Goal: Communication & Community: Answer question/provide support

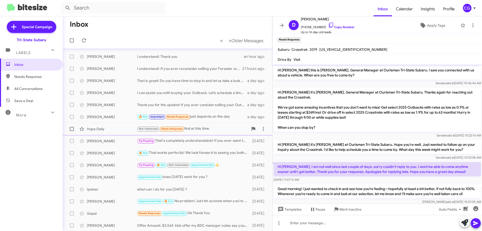
scroll to position [13, 0]
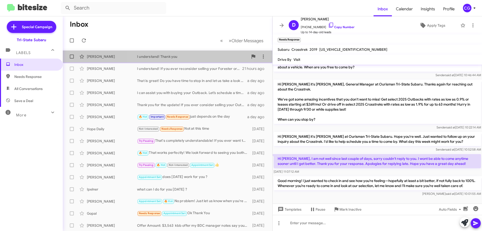
click at [169, 56] on div "I understand! Thank you" at bounding box center [192, 56] width 111 height 5
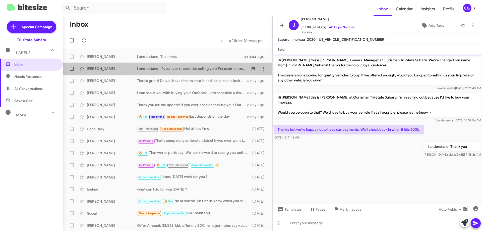
click at [177, 72] on div "Gina Kremper I understand! If you ever reconsider selling your Forester or any …" at bounding box center [168, 69] width 202 height 10
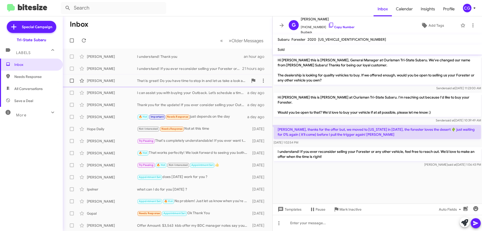
click at [156, 79] on div "That is great! Do you have time to stop in and let us take a look at it?" at bounding box center [192, 80] width 111 height 5
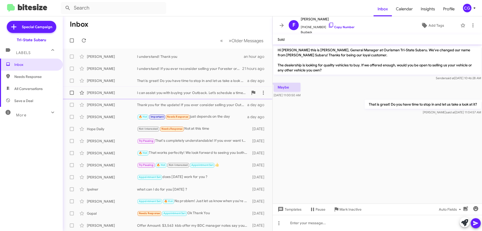
click at [138, 95] on div "Sarah Curtiss I can assist you with buying your Outback. Let’s schedule a time …" at bounding box center [168, 93] width 202 height 10
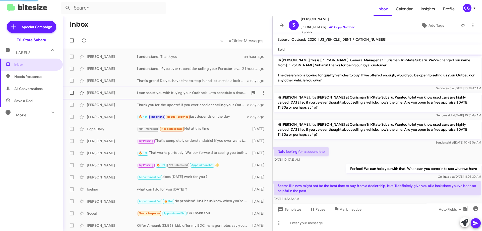
scroll to position [90, 0]
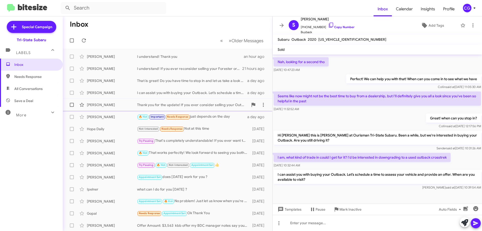
click at [173, 104] on div "Thank you for the update! If you ever consider selling your Outback in the futu…" at bounding box center [192, 104] width 111 height 5
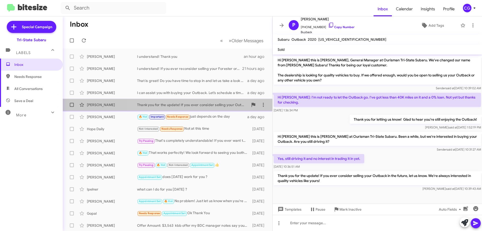
click at [186, 104] on div "Thank you for the update! If you ever consider selling your Outback in the futu…" at bounding box center [192, 104] width 111 height 5
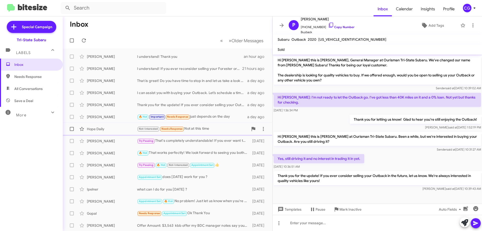
click at [198, 130] on div "Not-Interested Needs Response Not at this time" at bounding box center [192, 129] width 111 height 6
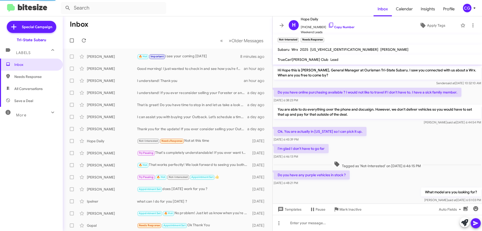
scroll to position [52, 0]
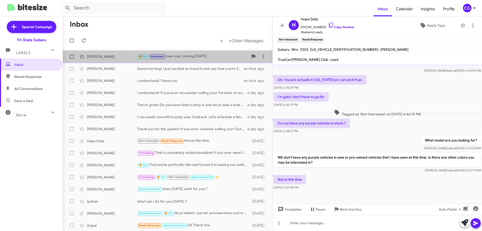
click at [203, 58] on div "🔥 Hot Important i see your coming today" at bounding box center [192, 56] width 111 height 6
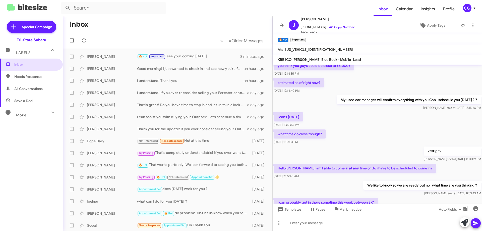
scroll to position [64, 0]
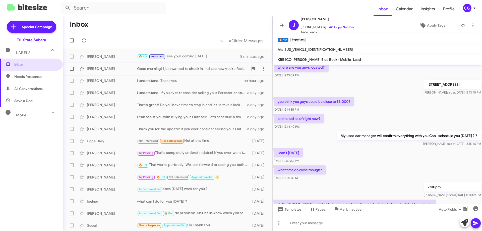
drag, startPoint x: 211, startPoint y: 71, endPoint x: 213, endPoint y: 71, distance: 2.8
click at [211, 71] on div "Divya Sharma Good morning! I just wanted to check in and see how you’re feeling…" at bounding box center [168, 69] width 202 height 10
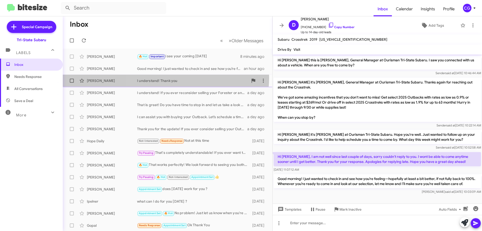
click at [166, 78] on div "Jason Osiecki I understand! Thank you an hour ago" at bounding box center [168, 81] width 202 height 10
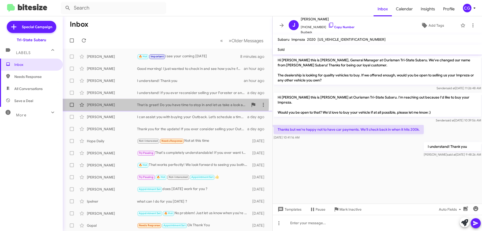
click at [148, 103] on div "That is great! Do you have time to stop in and let us take a look at it?" at bounding box center [192, 104] width 111 height 5
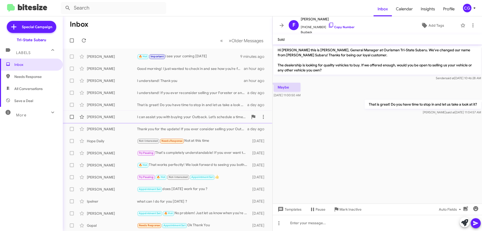
click at [158, 117] on div "I can assist you with buying your Outback. Let’s schedule a time to assess your…" at bounding box center [192, 116] width 111 height 5
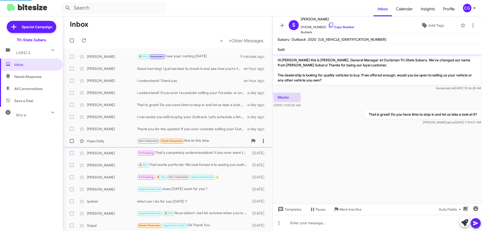
scroll to position [90, 0]
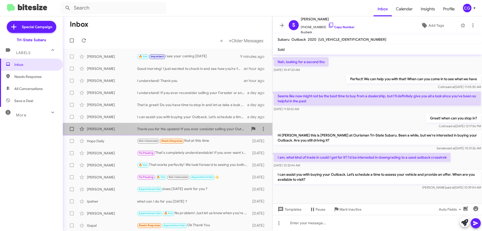
click at [194, 130] on div "Thank you for the update! If you ever consider selling your Outback in the futu…" at bounding box center [192, 128] width 111 height 5
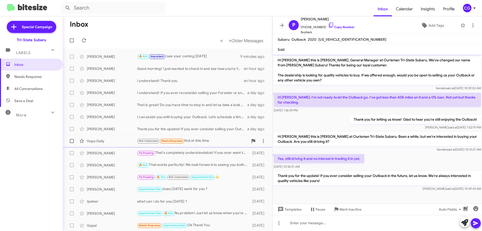
click at [217, 138] on div "Not-Interested Needs Response Not at this time" at bounding box center [192, 141] width 111 height 6
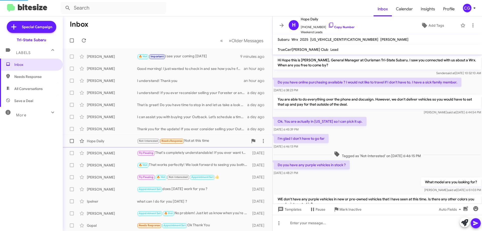
scroll to position [42, 0]
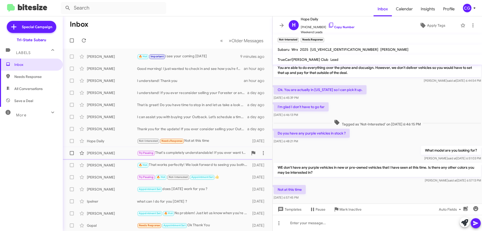
click at [209, 155] on div "Try Pausing That's completely understandable! If you ever want to discuss your …" at bounding box center [192, 153] width 111 height 6
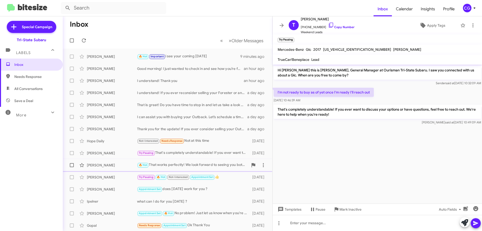
click at [190, 163] on div "🔥 Hot That works perfectly! We look forward to seeing you both at 5:30 PM today…" at bounding box center [192, 165] width 111 height 6
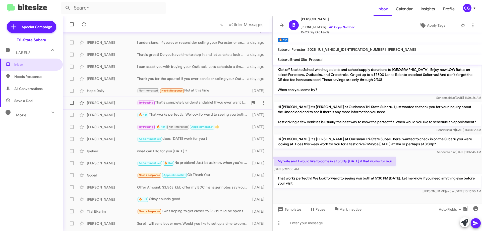
scroll to position [61, 0]
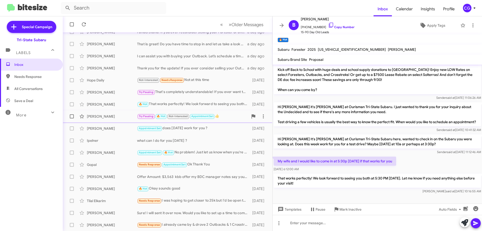
click at [229, 115] on div "Try Pausing 🔥 Hot Not-Interested Appointment Set 👍" at bounding box center [192, 116] width 111 height 6
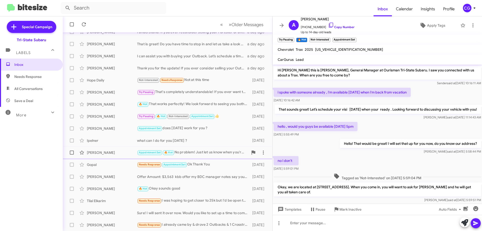
click at [228, 149] on div "Yong Kwon Appointment Set 🔥 Hot No problem! Just let us know when you're ready,…" at bounding box center [168, 152] width 202 height 10
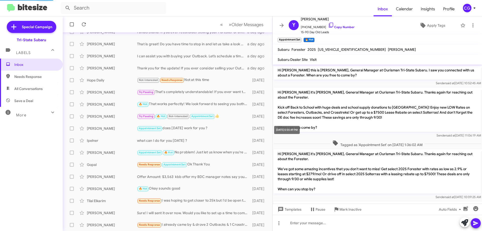
scroll to position [62, 0]
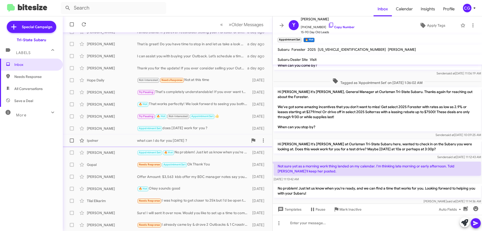
click at [212, 143] on div "Ipelner what can I do for you today ? 5 days ago" at bounding box center [168, 140] width 202 height 10
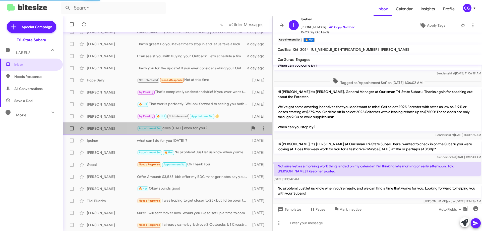
click at [214, 127] on div "Appointment Set does Saturday work for you ?" at bounding box center [192, 128] width 111 height 6
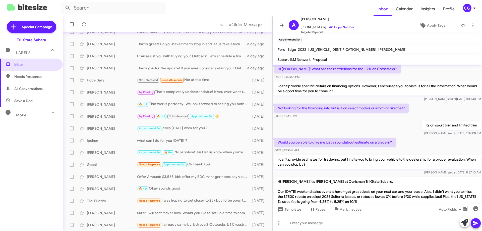
scroll to position [150, 0]
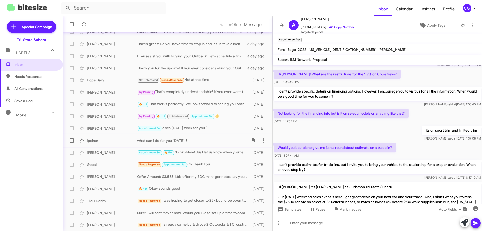
click at [215, 140] on div "what can I do for you [DATE] ?" at bounding box center [192, 140] width 111 height 5
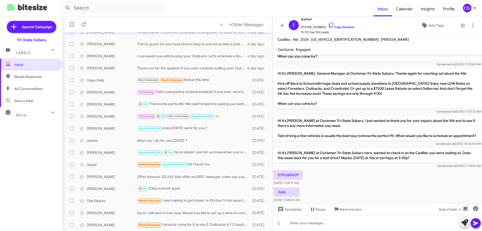
scroll to position [370, 0]
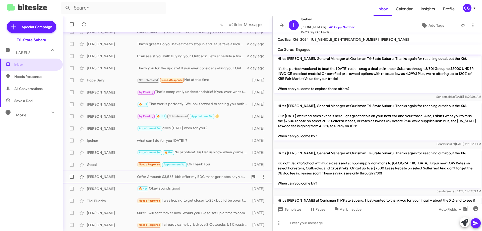
click at [200, 175] on div "Offer Amount: $3,563 kbb offer my BDC manager notes say your passing it on to y…" at bounding box center [192, 176] width 111 height 5
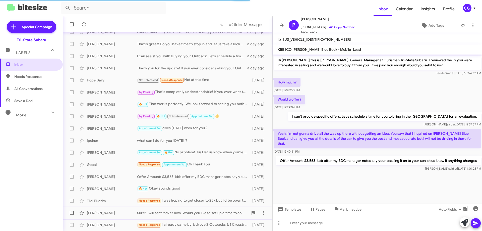
click at [196, 210] on div "Sure! I will sent it over now. Would you like to set up a time to come in and s…" at bounding box center [192, 212] width 111 height 5
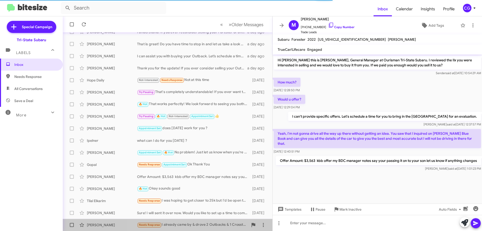
click at [189, 223] on div "Needs Response I already came by & drove 2 Outbacks & 1 Crosstrek. Your reps wa…" at bounding box center [192, 225] width 111 height 6
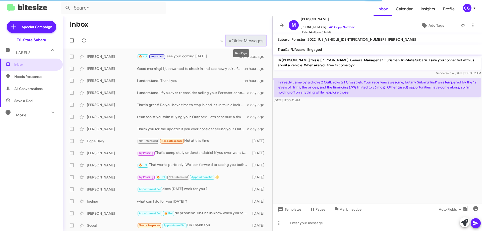
click at [226, 40] on button "» Next Older Messages" at bounding box center [246, 40] width 41 height 10
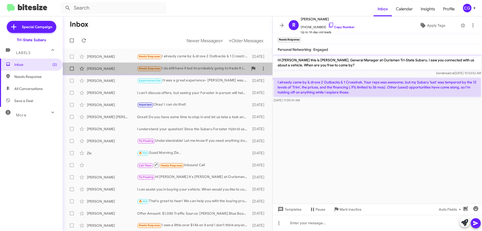
click at [177, 70] on div "Needs Response I do still have it but im probably going to trade it into carvan…" at bounding box center [192, 69] width 111 height 6
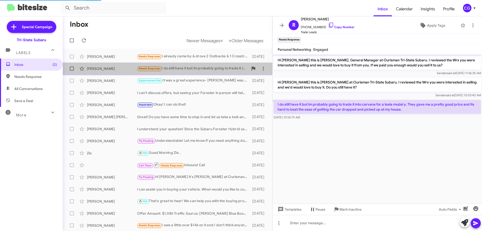
click at [203, 70] on div "Needs Response I do still have it but im probably going to trade it into carvan…" at bounding box center [192, 69] width 111 height 6
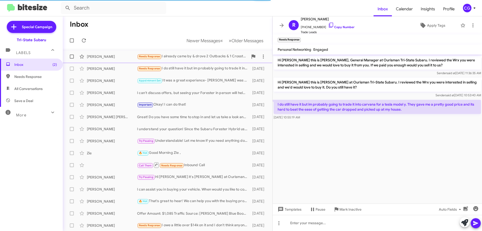
click at [189, 59] on div "Needs Response I already came by & drove 2 Outbacks & 1 Crosstrek. Your reps wa…" at bounding box center [192, 56] width 111 height 6
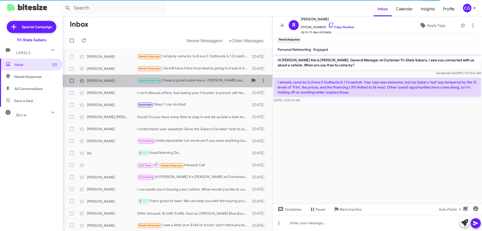
click at [179, 79] on div "Appointment Set It was a great experience- Aaron was excellent. Unfortunately w…" at bounding box center [192, 81] width 111 height 6
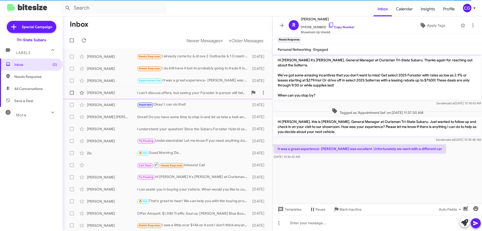
click at [187, 93] on div "I can't discuss offers, but seeing your Forester in person will help us provide…" at bounding box center [192, 92] width 111 height 5
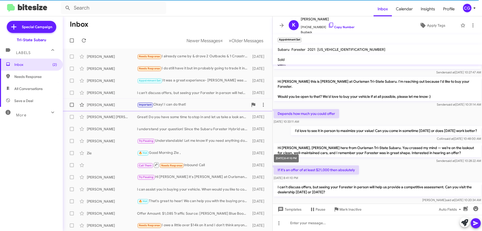
scroll to position [43, 0]
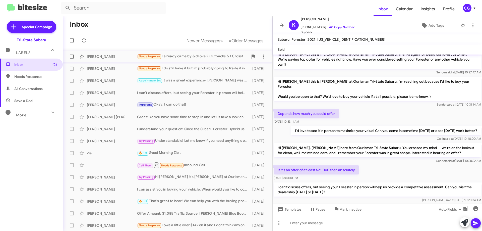
click at [197, 56] on div "Needs Response I already came by & drove 2 Outbacks & 1 Crosstrek. Your reps wa…" at bounding box center [192, 56] width 111 height 6
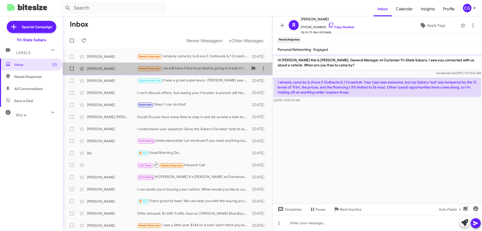
click at [178, 70] on div "Needs Response I do still have it but im probably going to trade it into carvan…" at bounding box center [192, 69] width 111 height 6
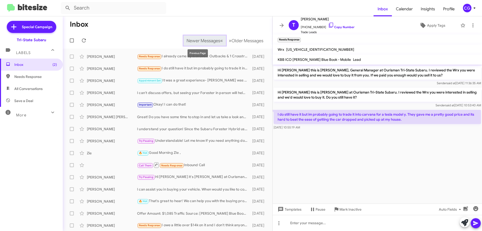
click at [199, 40] on span "Newer Messages" at bounding box center [204, 41] width 34 height 6
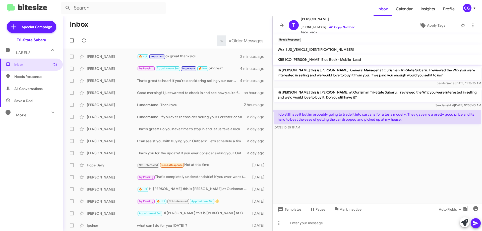
click at [31, 80] on span "Needs Response" at bounding box center [31, 77] width 63 height 12
type input "in:needs-response"
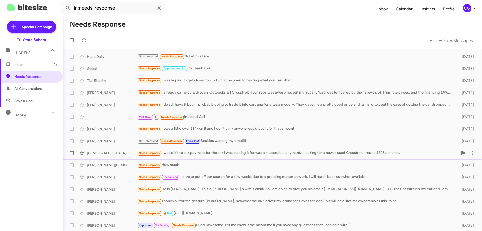
click at [208, 153] on div "Needs Response I would if the car payment for the car I was trading it for was …" at bounding box center [297, 153] width 321 height 6
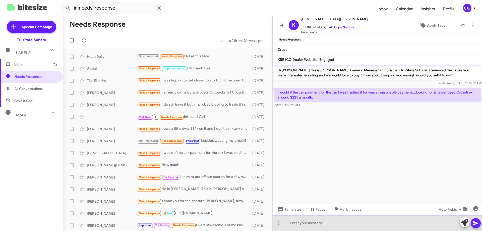
click at [342, 221] on div at bounding box center [377, 223] width 209 height 16
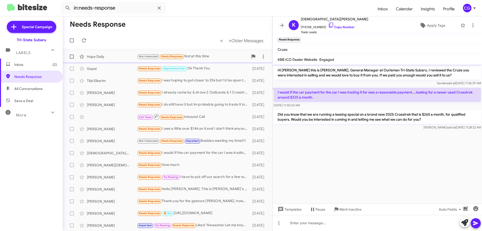
click at [200, 58] on div "Not-Interested Needs Response Not at this time" at bounding box center [192, 56] width 111 height 6
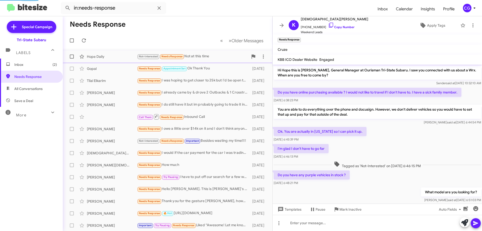
scroll to position [52, 0]
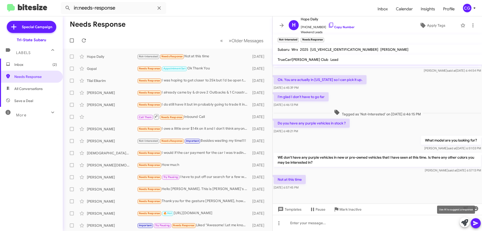
click at [465, 222] on icon at bounding box center [464, 222] width 7 height 7
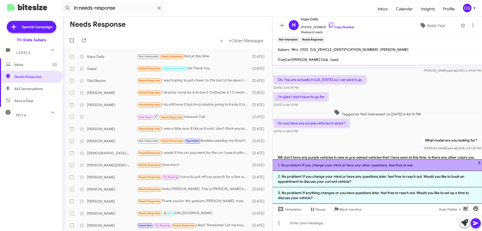
click at [364, 167] on li "1. No problem! If you change your mind or have any other questions, feel free t…" at bounding box center [377, 165] width 209 height 12
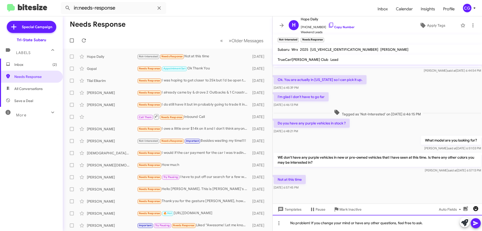
drag, startPoint x: 481, startPoint y: 222, endPoint x: 472, endPoint y: 207, distance: 18.2
click at [482, 222] on div "No problem! If you change your mind or have any other questions, feel free to a…" at bounding box center [377, 223] width 209 height 16
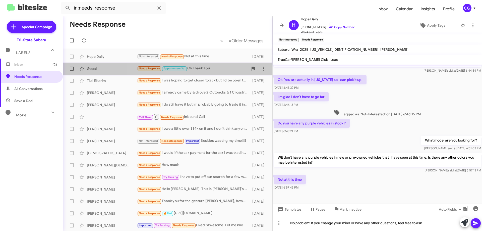
click at [200, 68] on div "Needs Response Appointment Set Ok Thank You" at bounding box center [192, 69] width 111 height 6
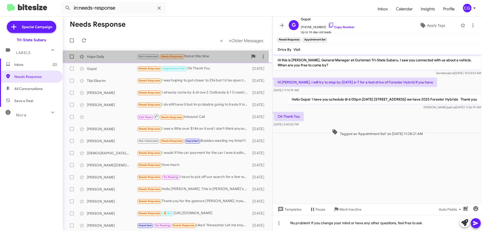
click at [127, 56] on div "Hope Daily" at bounding box center [112, 56] width 50 height 5
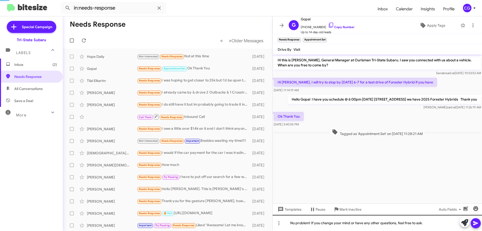
scroll to position [52, 0]
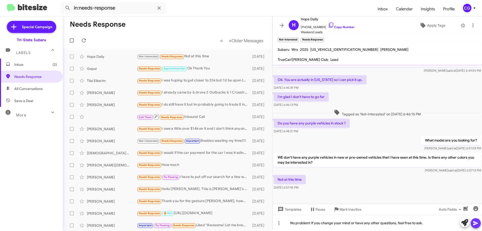
click at [477, 223] on icon at bounding box center [475, 223] width 5 height 4
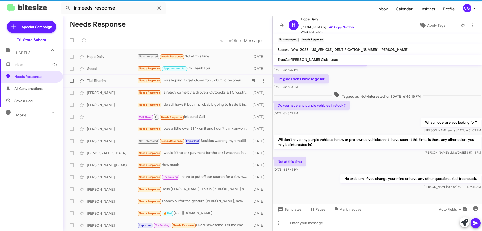
scroll to position [70, 0]
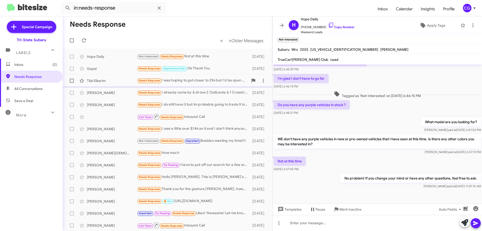
click at [201, 80] on div "Needs Response I was hoping to get closer to 25k but I'd be open to hearing wha…" at bounding box center [192, 81] width 111 height 6
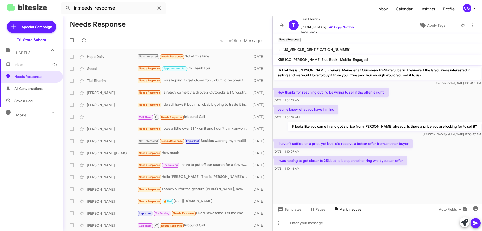
click at [349, 209] on span "Mark Inactive" at bounding box center [351, 209] width 22 height 9
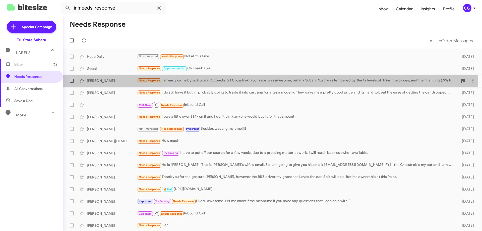
click at [181, 79] on div "Needs Response I already came by & drove 2 Outbacks & 1 Crosstrek. Your reps wa…" at bounding box center [297, 81] width 321 height 6
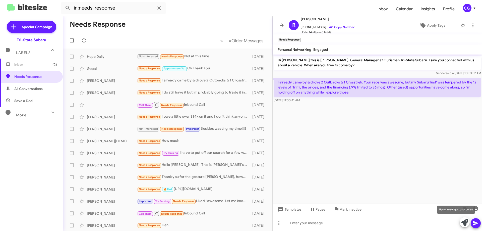
click at [463, 225] on icon at bounding box center [464, 222] width 7 height 7
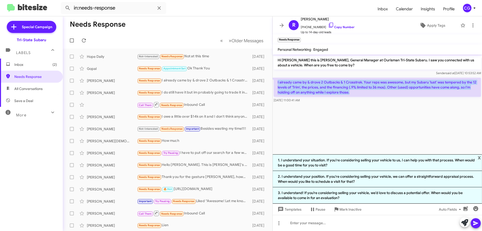
drag, startPoint x: 353, startPoint y: 93, endPoint x: 275, endPoint y: 81, distance: 79.2
click at [275, 81] on p "I already came by & drove 2 Outbacks & 1 Crosstrek. Your reps was awesome, but …" at bounding box center [377, 87] width 207 height 19
copy p "I already came by & drove 2 Outbacks & 1 Crosstrek. Your reps was awesome, but …"
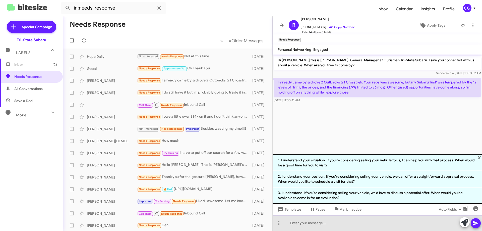
click at [316, 223] on div at bounding box center [377, 223] width 209 height 16
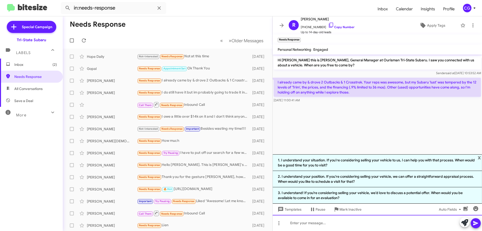
paste div
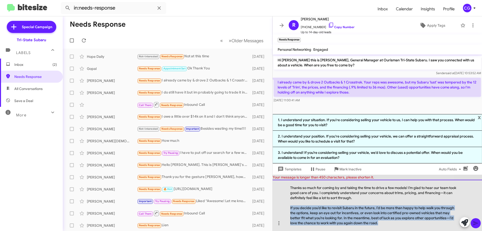
drag, startPoint x: 383, startPoint y: 223, endPoint x: 286, endPoint y: 207, distance: 98.1
click at [286, 207] on div "Thanks so much for coming by and taking the time to drive a few models! I’m gla…" at bounding box center [377, 205] width 209 height 51
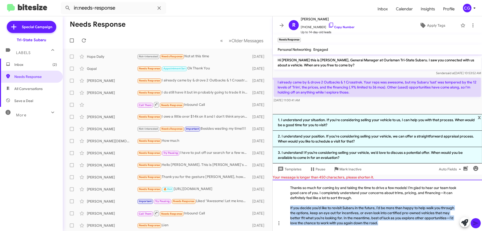
copy div "If you decide you’d like to revisit Subaru in the future, I’d be more than happ…"
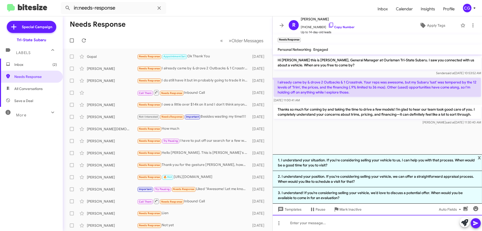
click at [325, 223] on div at bounding box center [377, 223] width 209 height 16
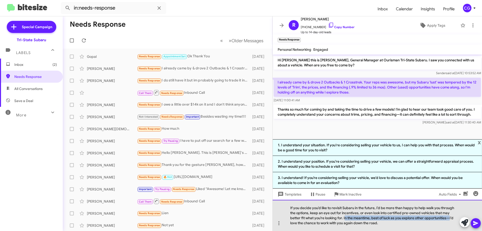
drag, startPoint x: 451, startPoint y: 218, endPoint x: 345, endPoint y: 215, distance: 106.5
click at [345, 215] on div "If you decide you’d like to revisit Subaru in the future, I’d be more than happ…" at bounding box center [377, 215] width 209 height 31
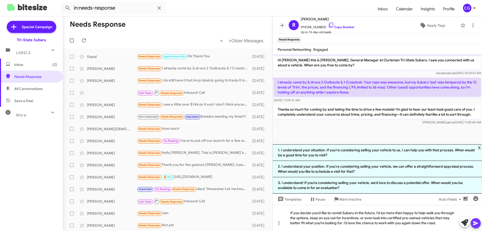
click at [475, 224] on icon at bounding box center [475, 223] width 5 height 4
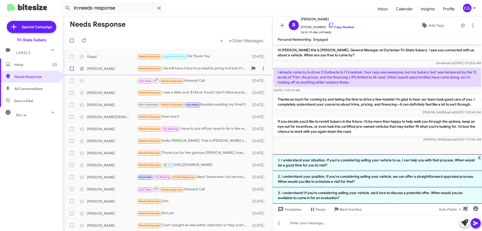
click at [200, 70] on div "Needs Response I do still have it but im probably going to trade it into carvan…" at bounding box center [192, 69] width 111 height 6
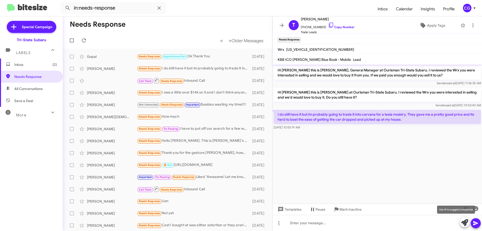
click at [464, 224] on icon at bounding box center [464, 222] width 7 height 7
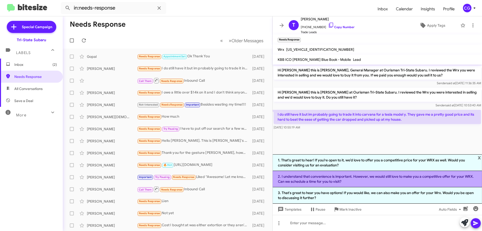
click at [354, 178] on li "2. I understand that convenience is important. However, we would still love to …" at bounding box center [377, 179] width 209 height 16
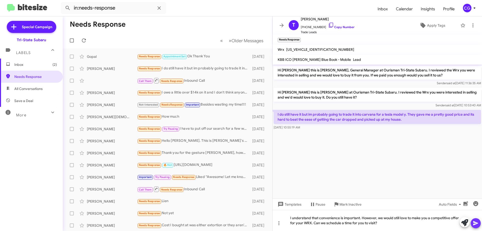
click at [477, 225] on icon at bounding box center [476, 223] width 6 height 6
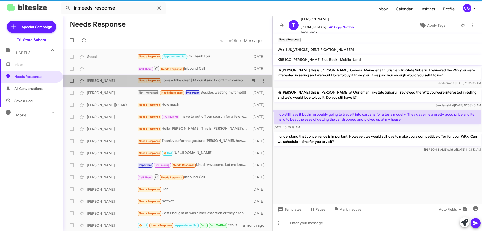
click at [208, 81] on div "Needs Response I owe a little over $14k on it and I don't think anyone would bu…" at bounding box center [192, 81] width 111 height 6
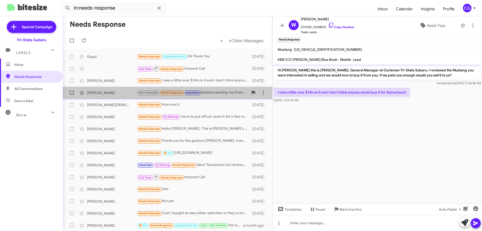
click at [218, 93] on div "Not-Interested Needs Response Important Besides wasting my time!!!!" at bounding box center [192, 93] width 111 height 6
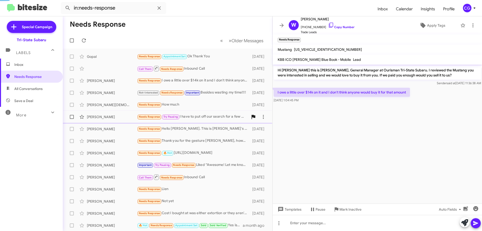
scroll to position [15, 0]
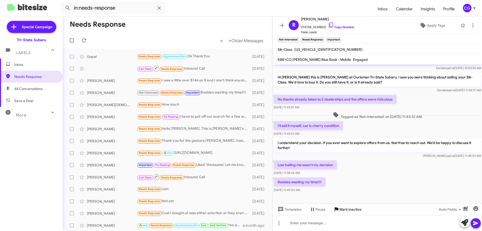
click at [354, 210] on span "Mark Inactive" at bounding box center [351, 209] width 22 height 9
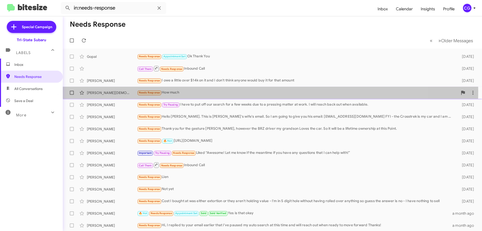
click at [198, 90] on div "Needs Response How much" at bounding box center [297, 93] width 321 height 6
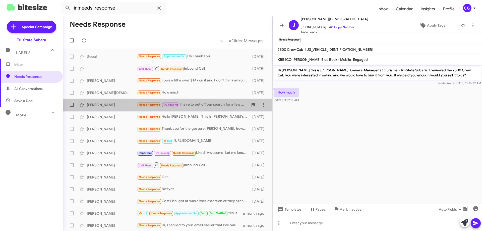
click at [215, 107] on div "Needs Response Try Pausing I have to put off our search for a few weeks due to …" at bounding box center [192, 105] width 111 height 6
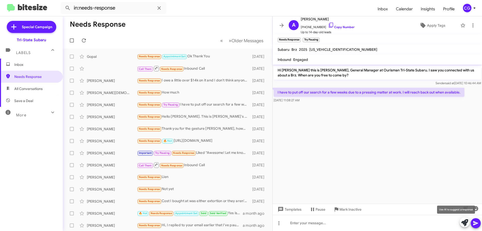
click at [465, 223] on icon at bounding box center [464, 222] width 7 height 7
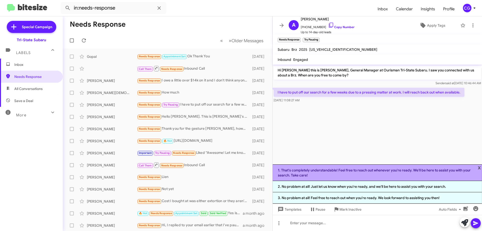
click at [315, 175] on li "1. That's completely understandable! Feel free to reach out whenever you're rea…" at bounding box center [377, 172] width 209 height 17
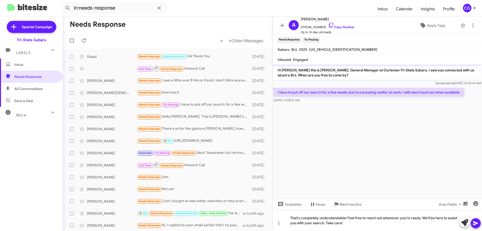
click at [476, 226] on icon at bounding box center [476, 223] width 6 height 6
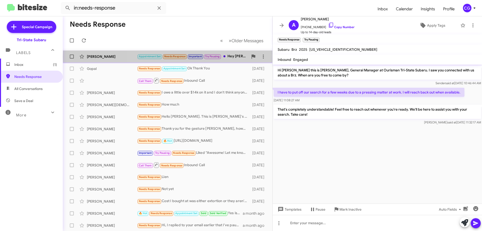
click at [229, 57] on div "Appointment Set Needs Response Important Try Pausing Hey Joe, sorry I haven't b…" at bounding box center [192, 56] width 111 height 6
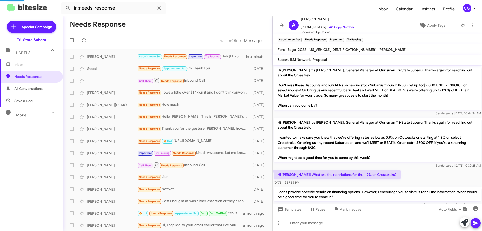
scroll to position [411, 0]
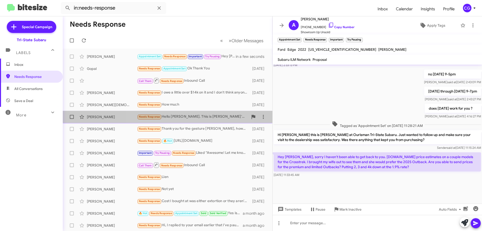
click at [181, 121] on div "Mark Walters Needs Response Hello Joe. This is Mark's wife's email. So I am goi…" at bounding box center [168, 117] width 202 height 10
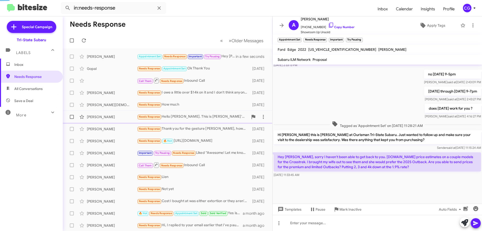
scroll to position [5, 0]
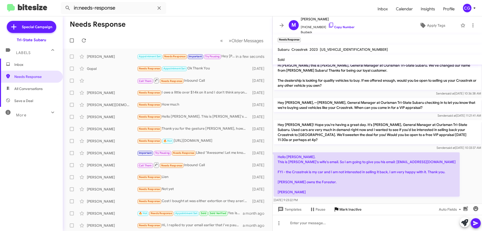
click at [346, 208] on span "Mark Inactive" at bounding box center [351, 209] width 22 height 9
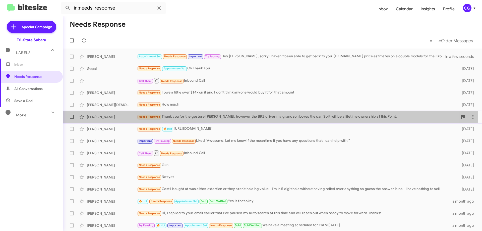
click at [182, 117] on div "Needs Response Thank you for the gesture Joe, however the BRZ driver my grandso…" at bounding box center [297, 117] width 321 height 6
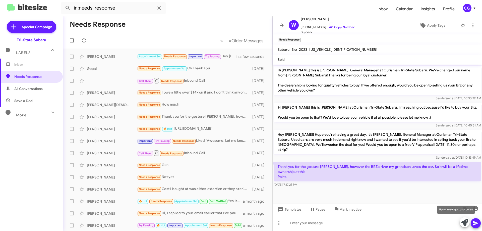
click at [465, 221] on icon at bounding box center [464, 222] width 7 height 7
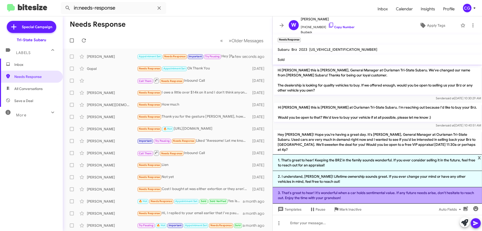
click at [362, 192] on li "3. That's great to hear! It's wonderful when a car holds sentimental value. If …" at bounding box center [377, 195] width 209 height 16
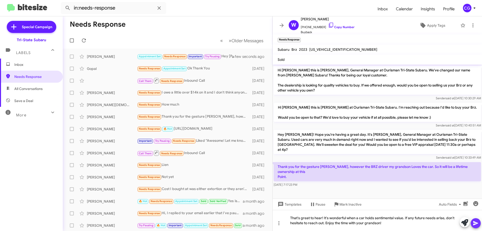
click at [474, 223] on icon at bounding box center [476, 223] width 6 height 6
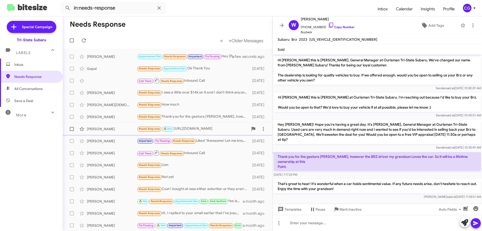
click at [207, 129] on div "Needs Response 🔥 Hot https://share.icloud.com/photos/052_epxX9NJYIRX8TppriWTMg" at bounding box center [192, 129] width 111 height 6
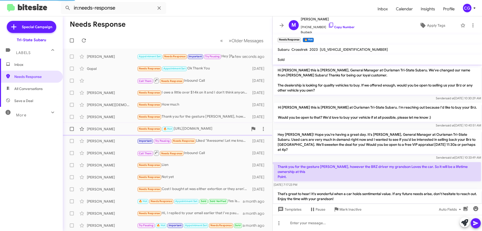
scroll to position [80, 0]
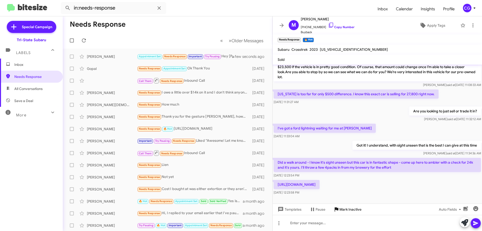
click at [350, 209] on span "Mark Inactive" at bounding box center [351, 209] width 22 height 9
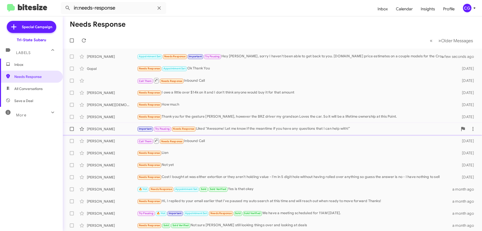
click at [226, 131] on div "Important Try Pausing Needs Response Liked “Awesome! Let me know if the meantim…" at bounding box center [297, 129] width 321 height 6
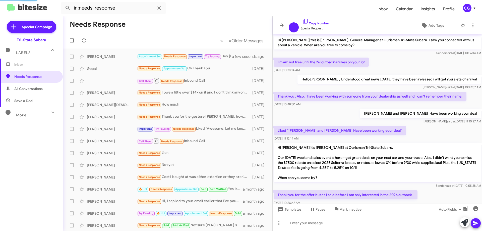
scroll to position [226, 0]
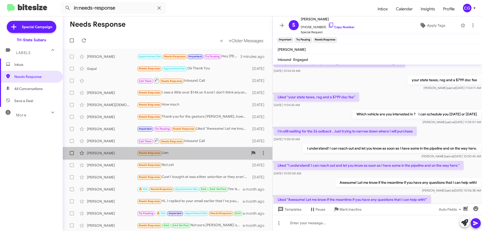
click at [196, 154] on div "Needs Response Lien" at bounding box center [192, 153] width 111 height 6
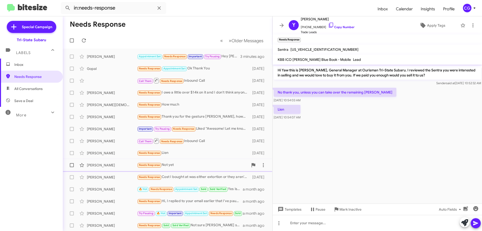
click at [193, 165] on div "Needs Response Not yet" at bounding box center [192, 165] width 111 height 6
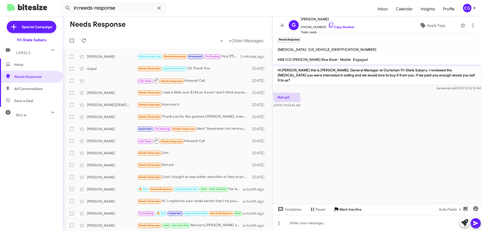
click at [359, 208] on span "Mark Inactive" at bounding box center [351, 209] width 22 height 9
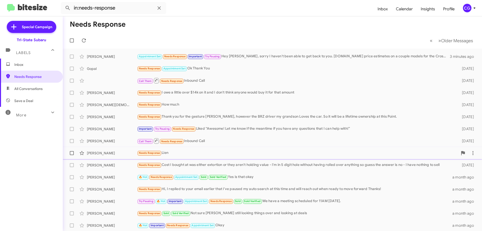
click at [192, 151] on div "Needs Response Lien" at bounding box center [297, 153] width 321 height 6
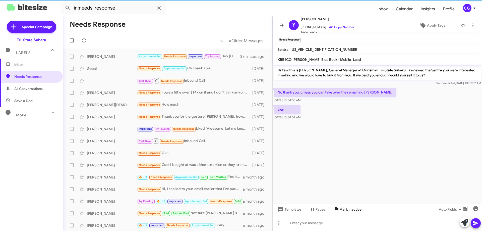
click at [352, 210] on span "Mark Inactive" at bounding box center [351, 209] width 22 height 9
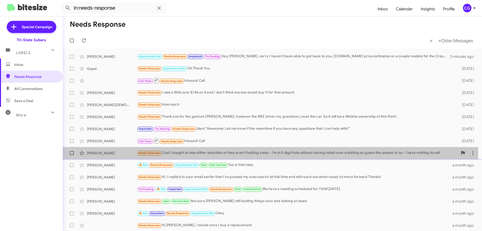
click at [202, 153] on div "Needs Response Cost I bought at was either extortion or they aren't holding val…" at bounding box center [297, 153] width 321 height 6
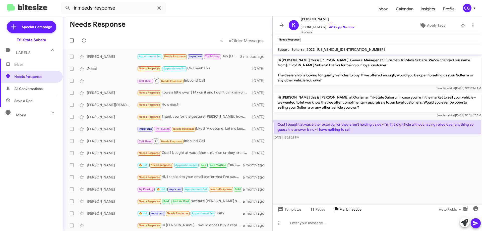
click at [355, 209] on span "Mark Inactive" at bounding box center [351, 209] width 22 height 9
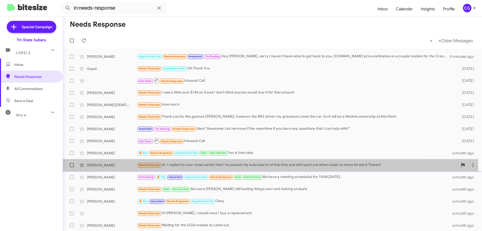
click at [226, 166] on div "Needs Response Hi, I replied to your email earlier that I've paused my auto sea…" at bounding box center [297, 165] width 321 height 6
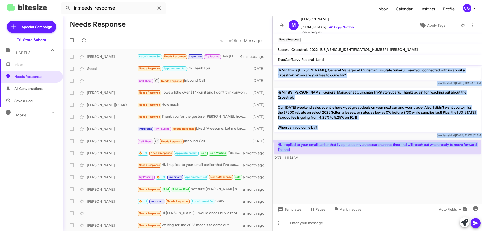
drag, startPoint x: 311, startPoint y: 143, endPoint x: 276, endPoint y: 69, distance: 82.1
click at [276, 69] on div "Hi Min this is Joe Amra, General Manager at Ourisman Tri-State Subaru. I saw yo…" at bounding box center [377, 113] width 209 height 96
copy div "Hi Min this is Joe Amra, General Manager at Ourisman Tri-State Subaru. I saw yo…"
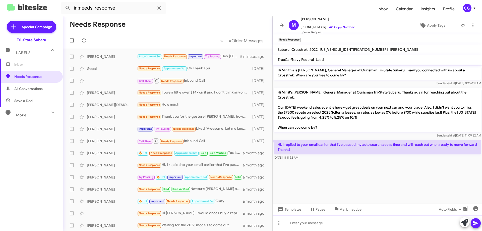
click at [317, 221] on div at bounding box center [377, 223] width 209 height 16
paste div
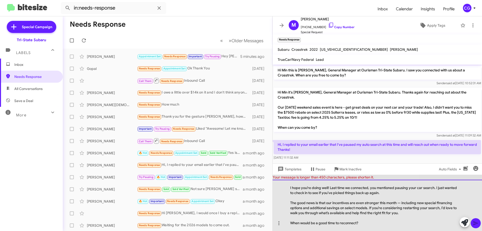
click at [292, 202] on div "The good news is that our incentives are even stronger this month — including n…" at bounding box center [374, 207] width 169 height 15
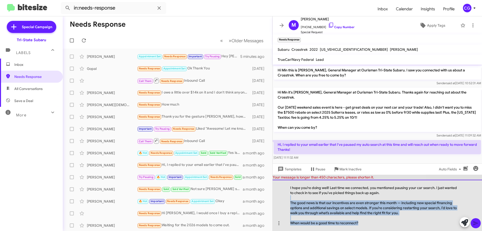
drag, startPoint x: 363, startPoint y: 223, endPoint x: 291, endPoint y: 199, distance: 76.0
click at [291, 199] on div "I hope you’re doing well! Last time we connected, you mentioned pausing your ca…" at bounding box center [377, 205] width 209 height 51
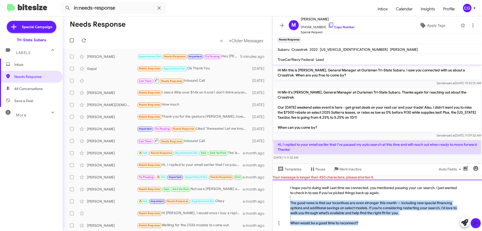
copy div "The good news is that our incentives are even stronger this month — including n…"
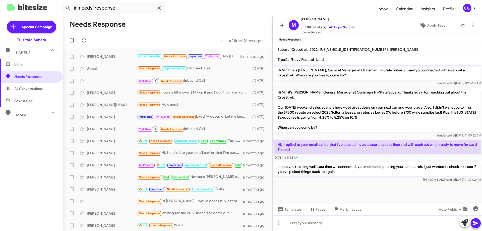
click at [307, 225] on div at bounding box center [377, 223] width 209 height 16
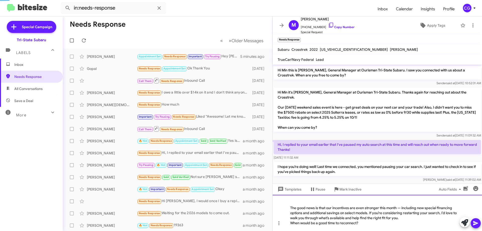
click at [290, 202] on div "The good news is that our incentives are even stronger this month — including n…" at bounding box center [377, 213] width 209 height 36
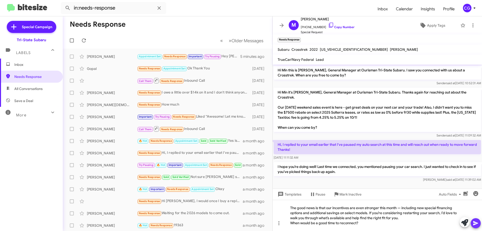
click at [475, 225] on icon at bounding box center [476, 223] width 6 height 6
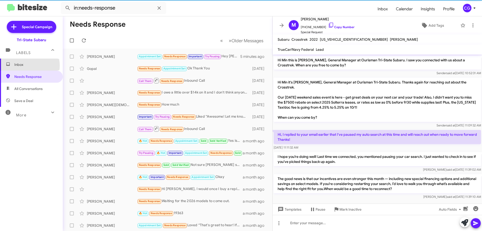
click at [26, 66] on span "Inbox" at bounding box center [35, 64] width 43 height 5
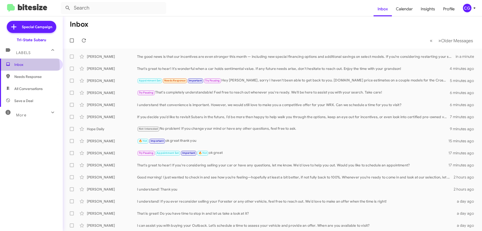
click at [20, 66] on span "Inbox" at bounding box center [35, 64] width 43 height 5
